Goal: Browse casually

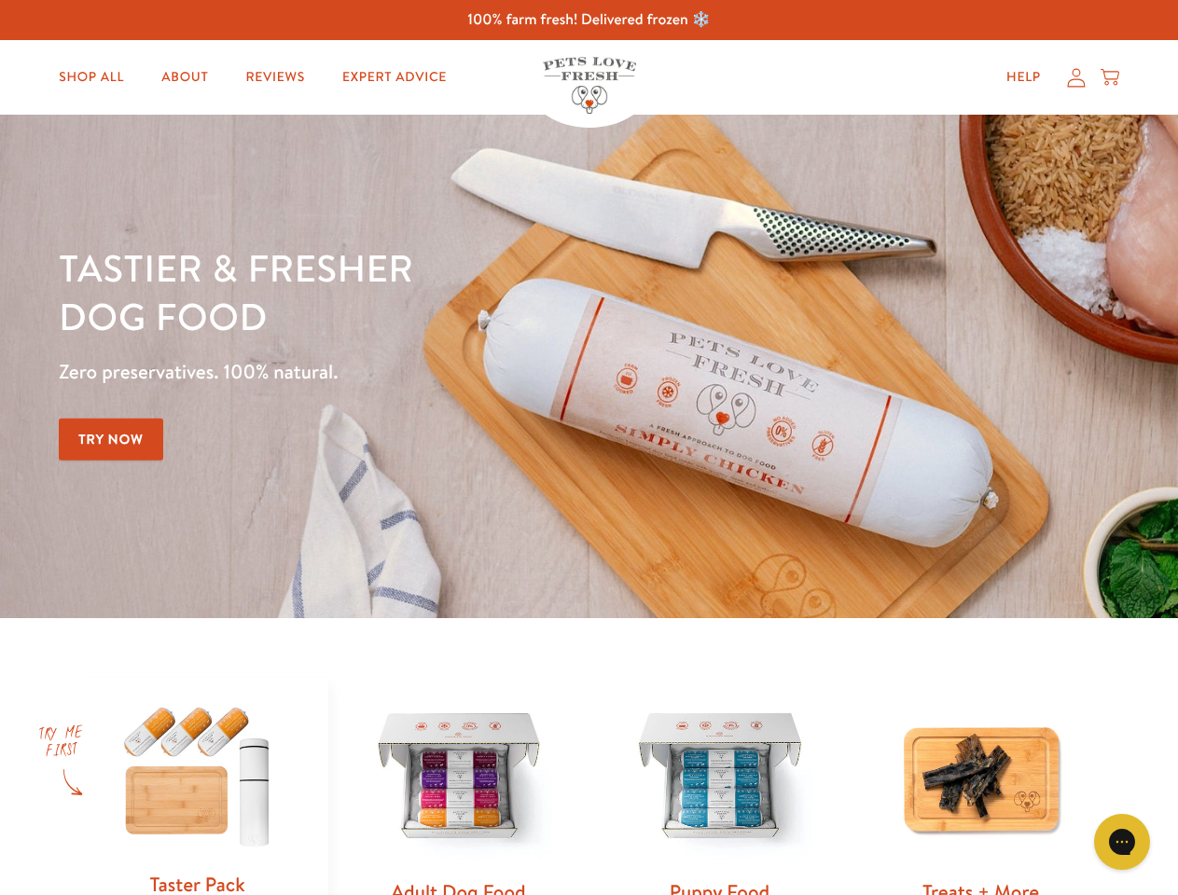
click at [588, 448] on div "Tastier & fresher dog food Zero preservatives. 100% natural. Try Now" at bounding box center [412, 366] width 707 height 246
click at [1122, 842] on icon "Gorgias live chat" at bounding box center [1122, 842] width 18 height 18
